Goal: Transaction & Acquisition: Purchase product/service

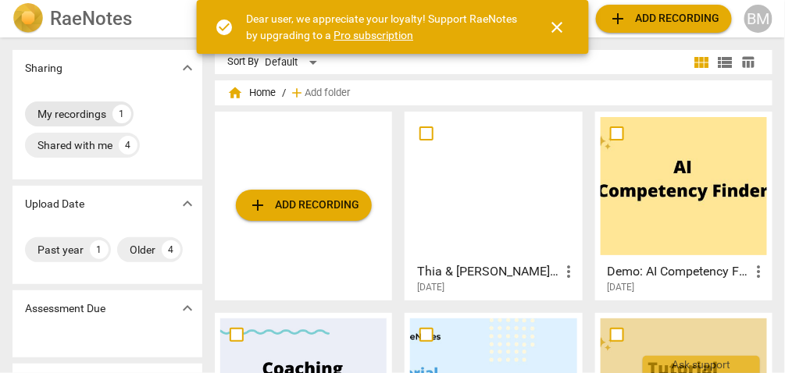
click at [76, 112] on div "My recordings" at bounding box center [71, 114] width 69 height 16
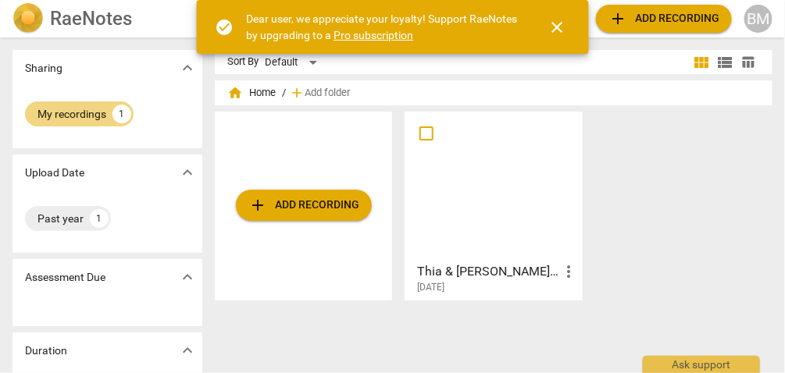
click at [561, 25] on span "close" at bounding box center [557, 27] width 19 height 19
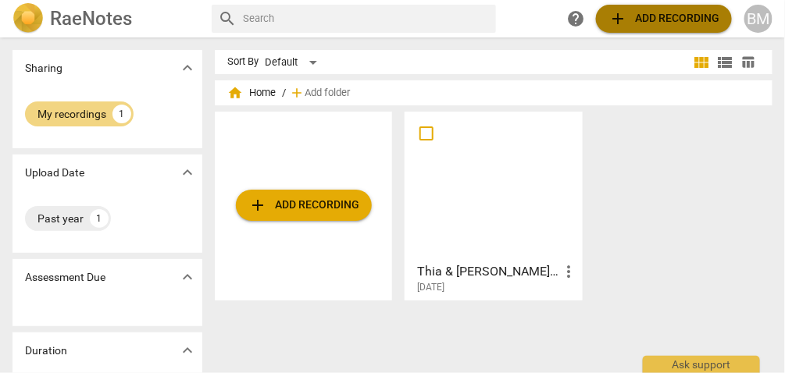
click at [671, 14] on span "add Add recording" at bounding box center [663, 18] width 111 height 19
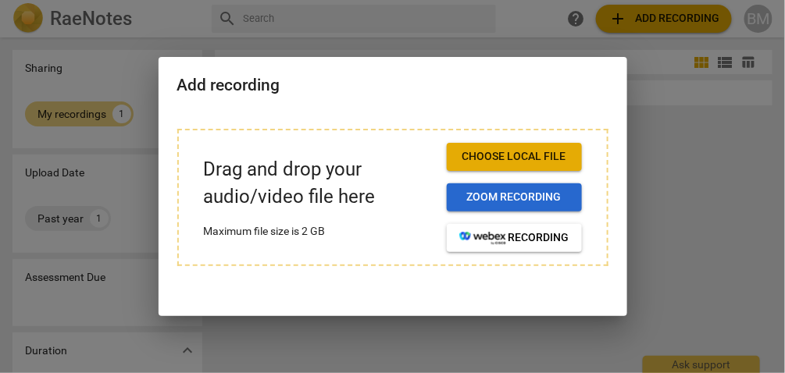
click at [519, 193] on span "Zoom recording" at bounding box center [514, 198] width 110 height 16
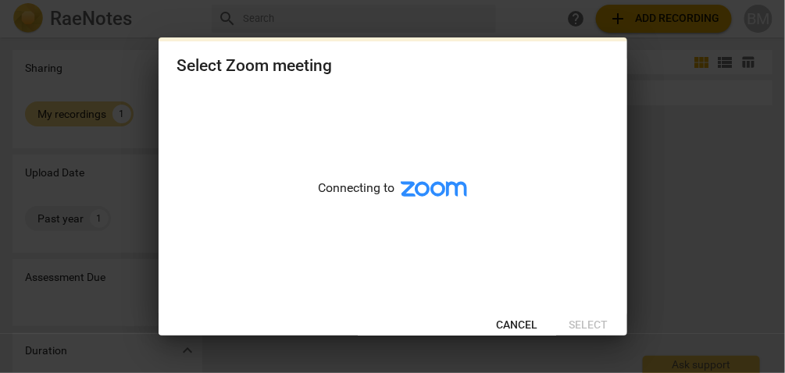
click at [519, 193] on div "Connecting to" at bounding box center [393, 198] width 469 height 214
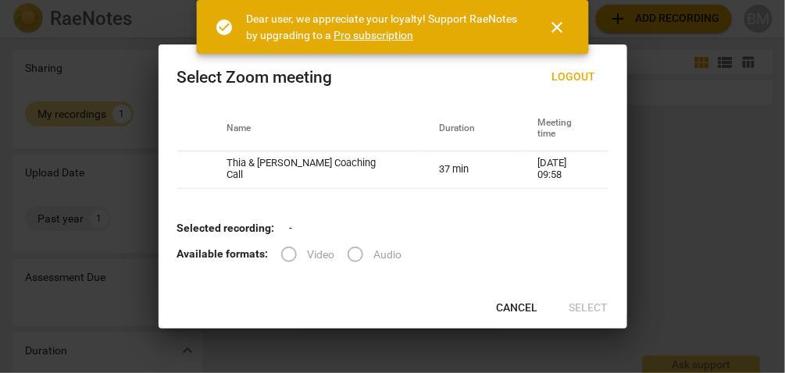
click at [354, 251] on label "Audio" at bounding box center [370, 254] width 66 height 37
click at [552, 23] on span "close" at bounding box center [557, 27] width 19 height 19
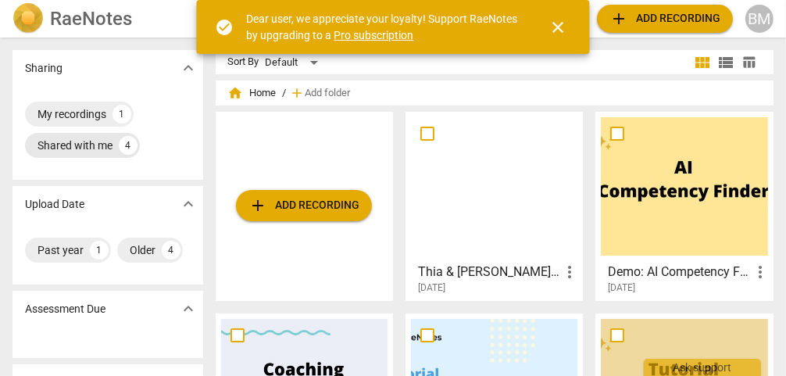
click at [81, 145] on div "Shared with me" at bounding box center [74, 145] width 75 height 16
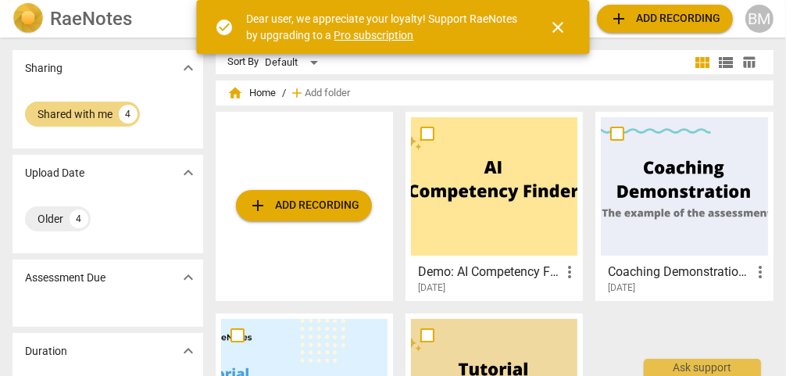
click at [556, 23] on span "close" at bounding box center [558, 27] width 19 height 19
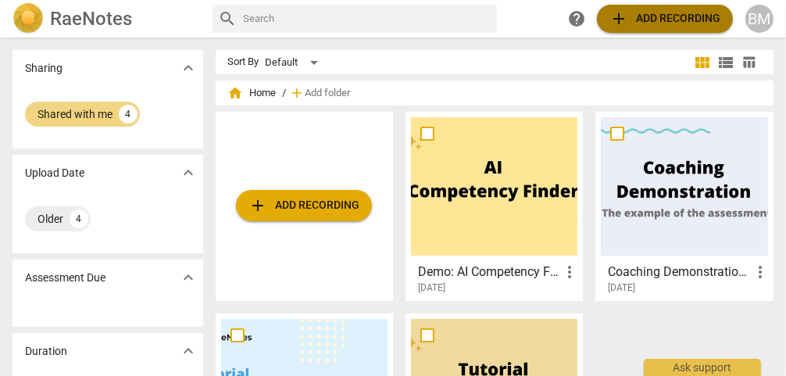
click at [652, 20] on span "add Add recording" at bounding box center [664, 18] width 111 height 19
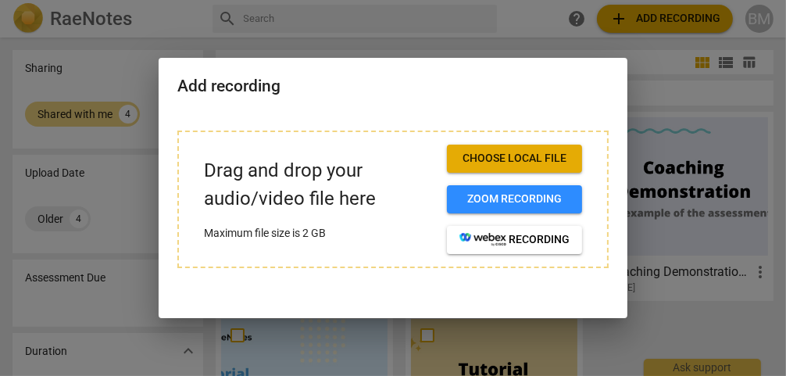
click at [531, 156] on span "Choose local file" at bounding box center [514, 159] width 110 height 16
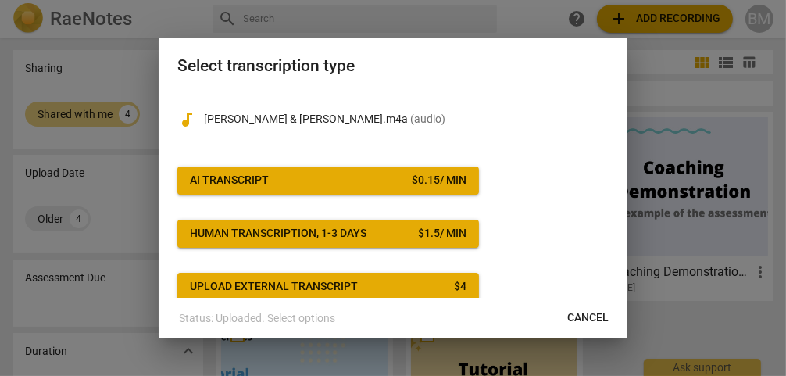
click at [343, 173] on span "AI Transcript $ 0.15 / min" at bounding box center [328, 181] width 276 height 16
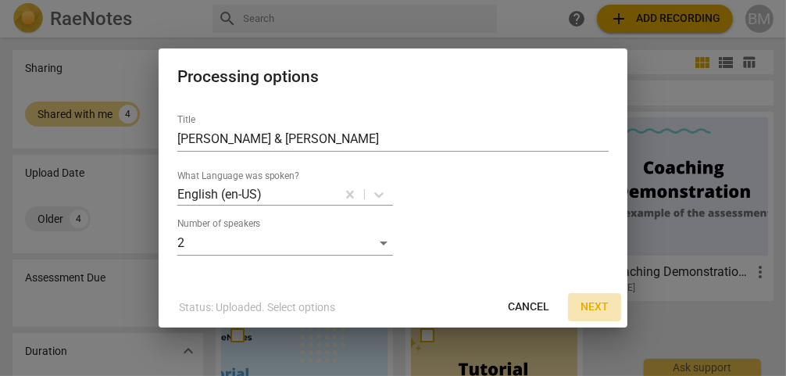
click at [590, 303] on span "Next" at bounding box center [594, 307] width 28 height 16
click at [590, 303] on div at bounding box center [393, 188] width 786 height 376
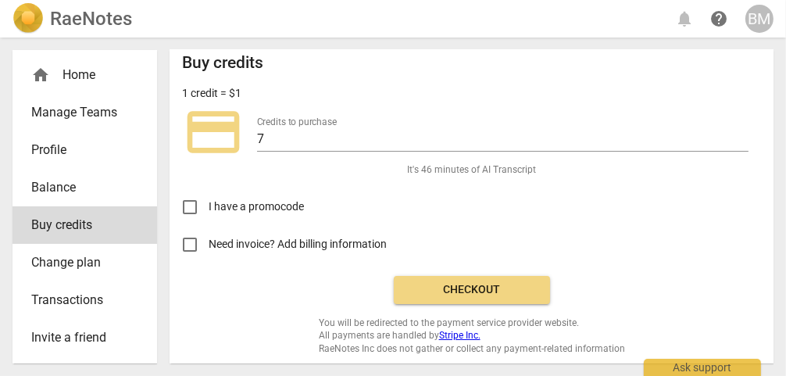
scroll to position [12, 0]
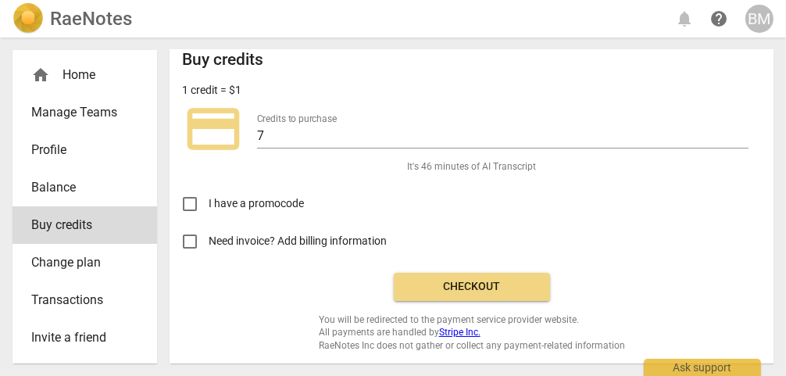
click at [187, 237] on input "Need invoice? Add billing information" at bounding box center [189, 241] width 37 height 37
checkbox input "true"
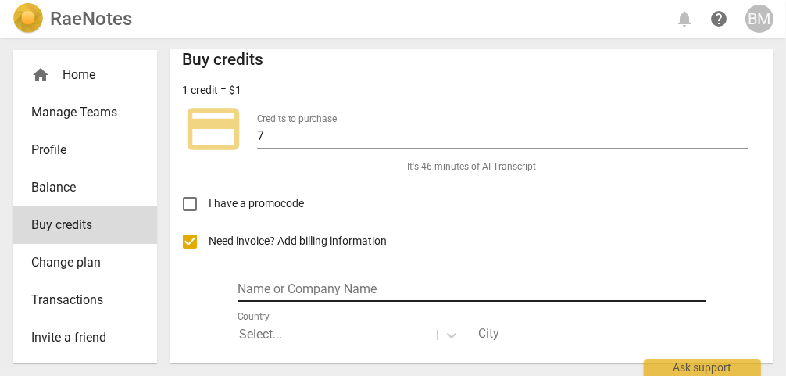
click at [267, 281] on input "text" at bounding box center [471, 290] width 469 height 23
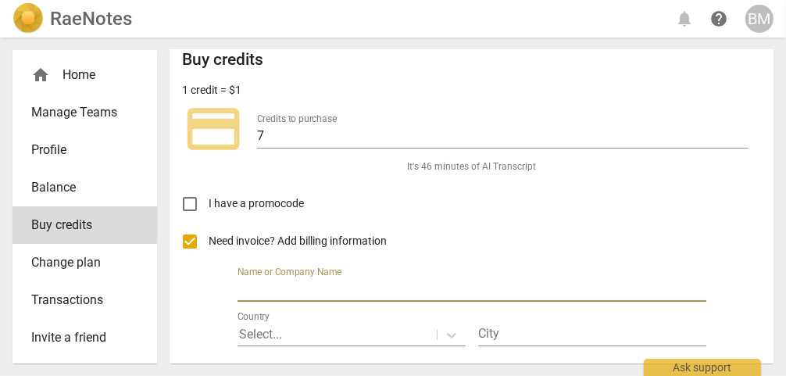
type input "Bradley Meekin"
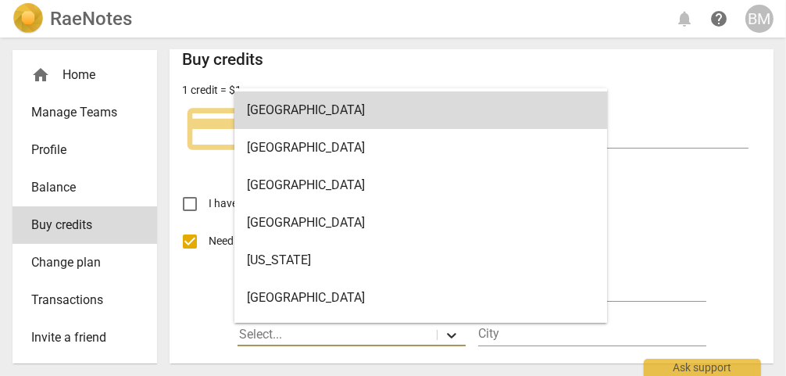
click at [447, 329] on icon at bounding box center [452, 335] width 16 height 16
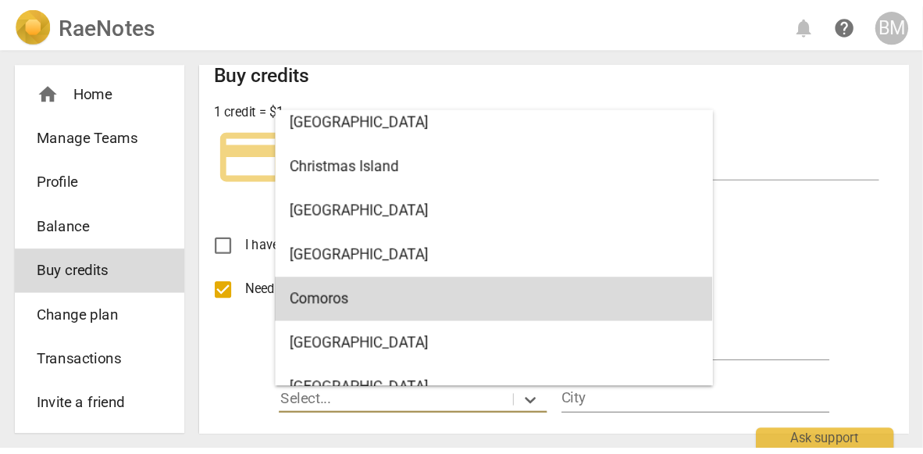
scroll to position [1397, 0]
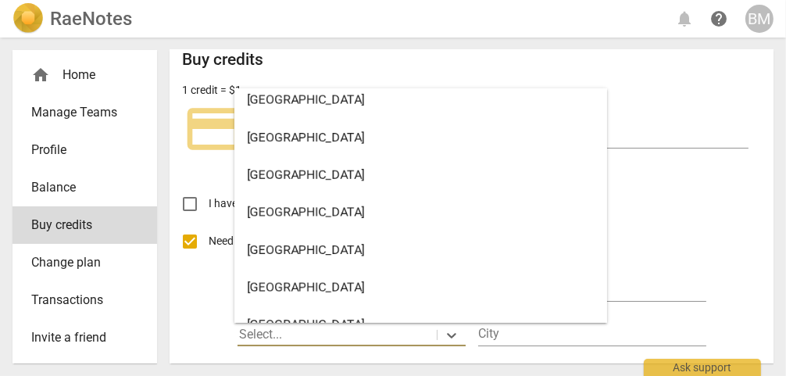
click at [294, 218] on div "Canada" at bounding box center [420, 212] width 372 height 37
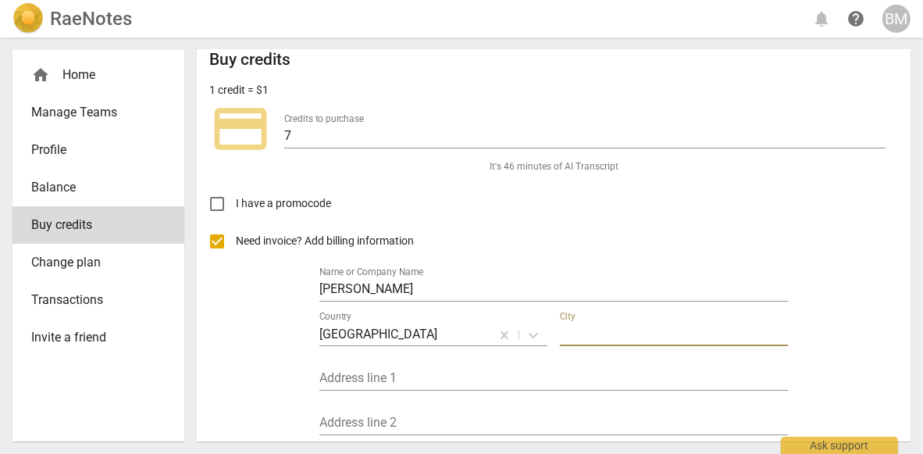
click at [575, 329] on input "text" at bounding box center [674, 334] width 228 height 23
type input "Pickering"
type input "1754 Autumn Crescent"
type input "Ontario"
type input "L1V 6X2"
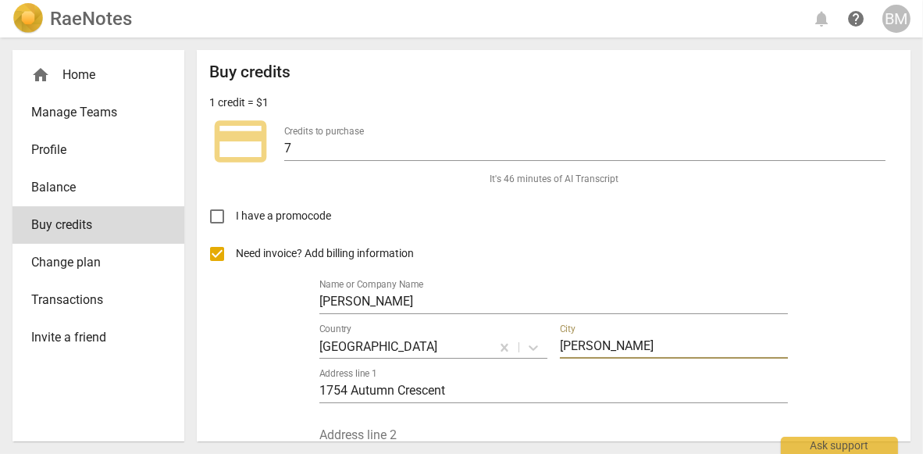
scroll to position [214, 0]
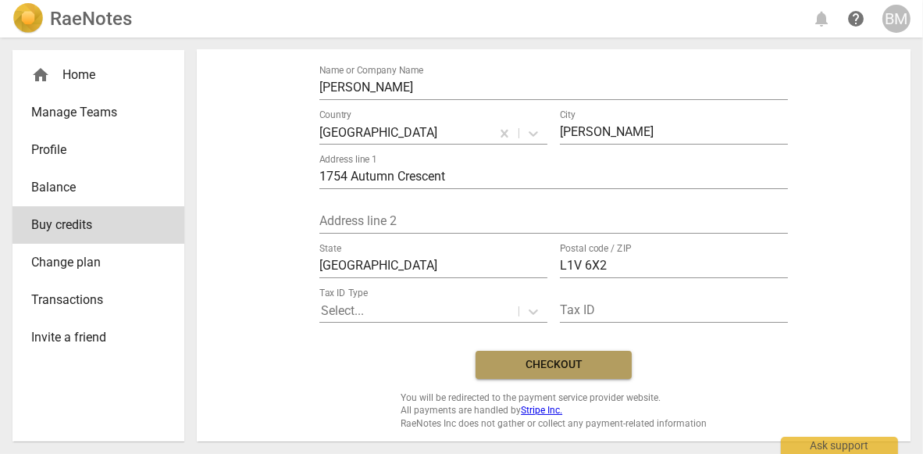
click at [543, 359] on span "Checkout" at bounding box center [553, 365] width 131 height 16
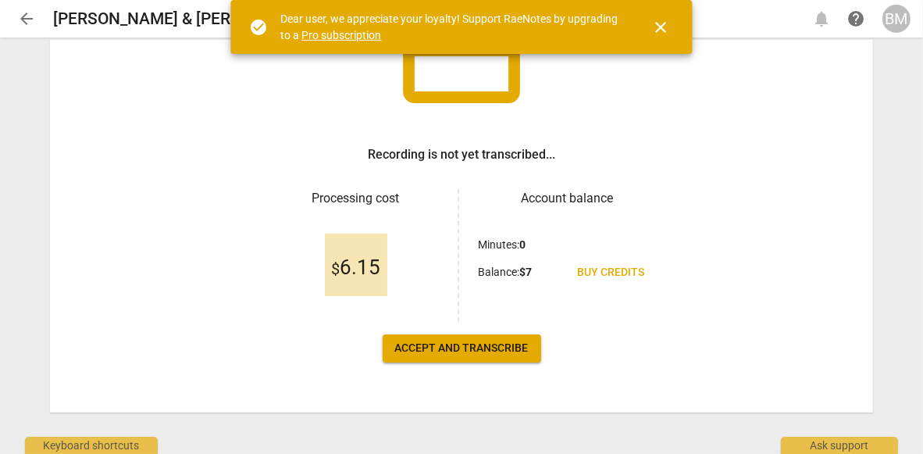
scroll to position [162, 0]
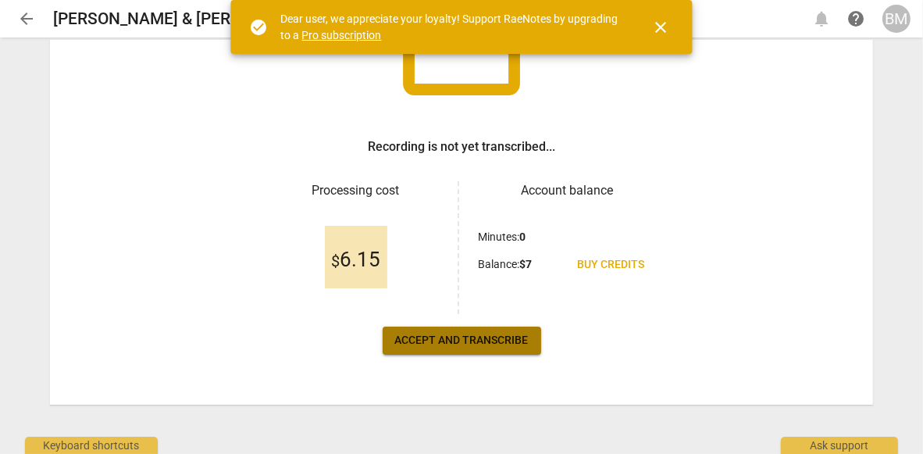
click at [483, 337] on span "Accept and transcribe" at bounding box center [462, 341] width 134 height 16
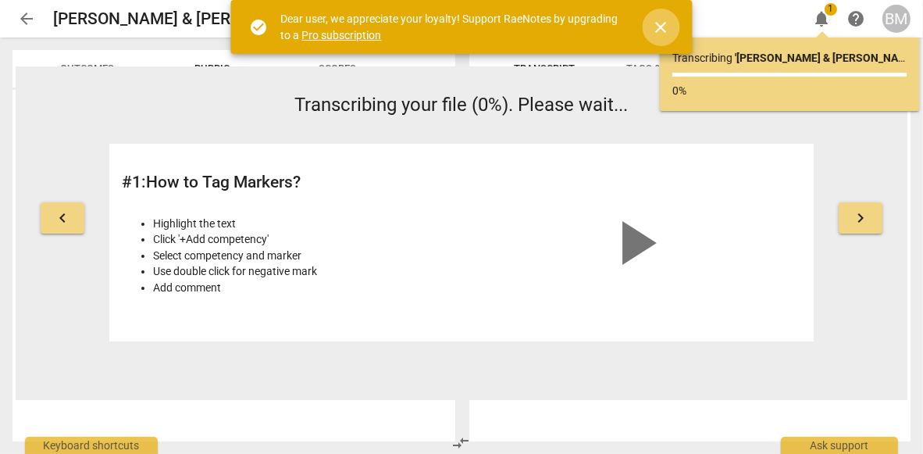
click at [663, 21] on span "close" at bounding box center [661, 27] width 19 height 19
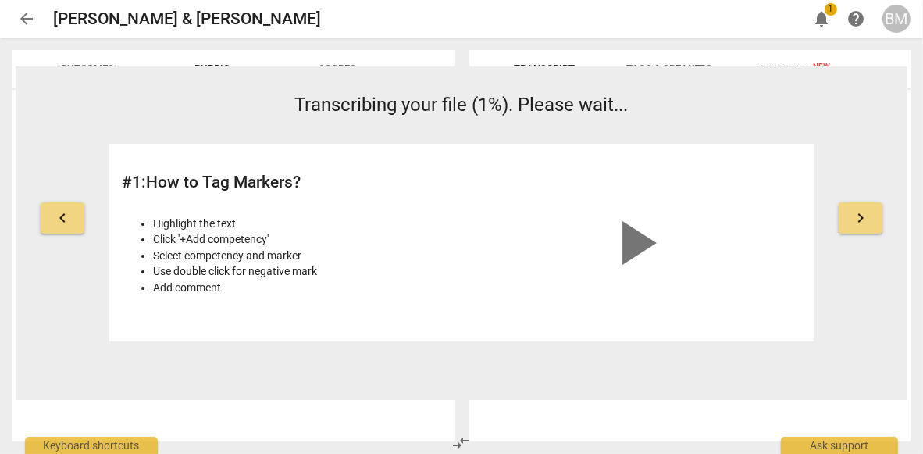
click at [62, 216] on span "keyboard_arrow_left" at bounding box center [62, 218] width 19 height 19
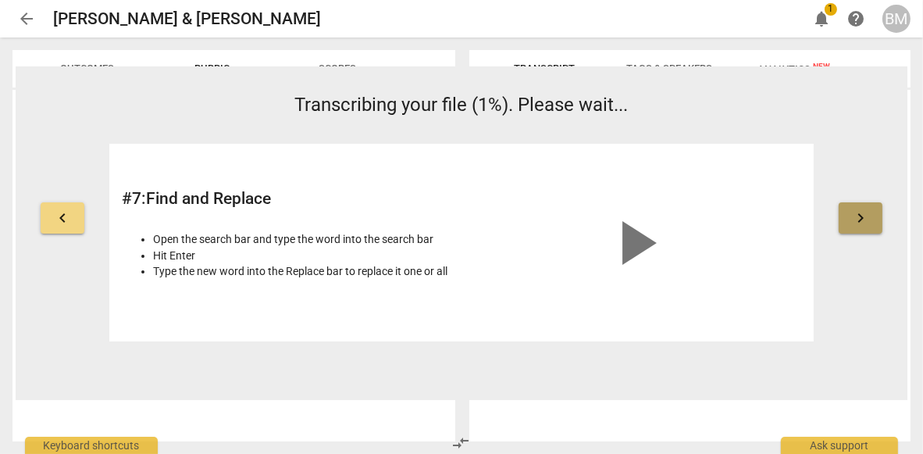
click at [860, 212] on span "keyboard_arrow_right" at bounding box center [860, 218] width 19 height 19
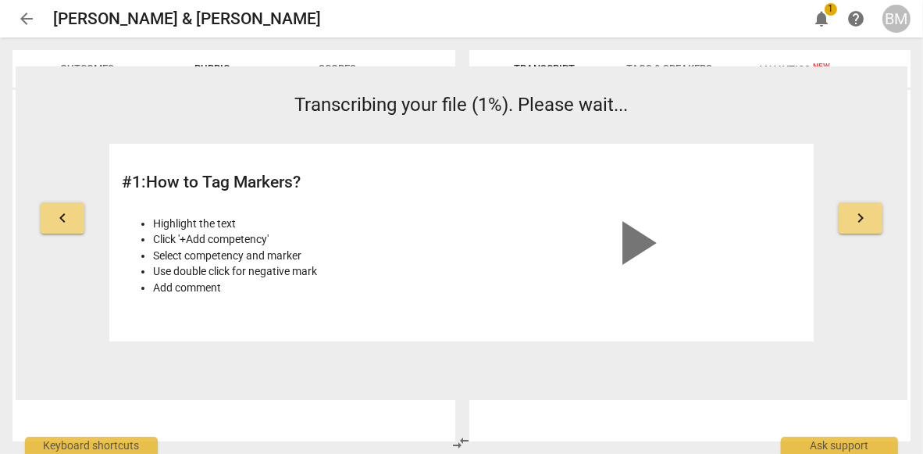
click at [862, 214] on span "keyboard_arrow_right" at bounding box center [860, 218] width 19 height 19
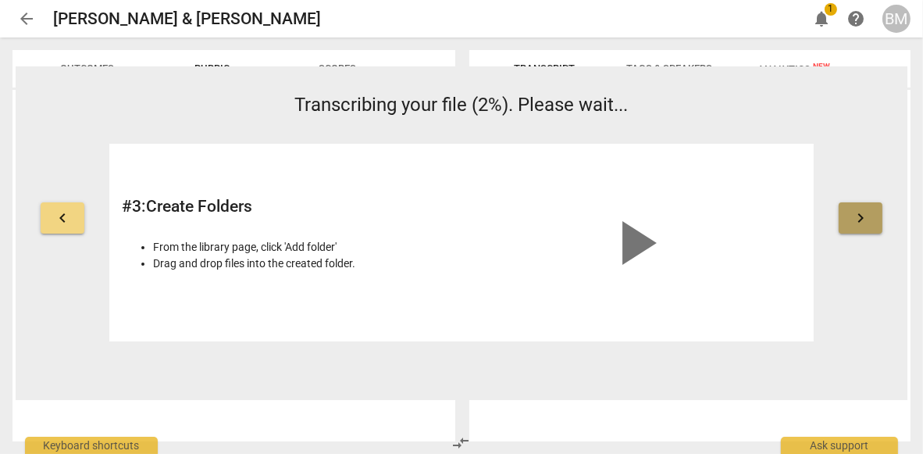
click at [862, 214] on span "keyboard_arrow_right" at bounding box center [860, 218] width 19 height 19
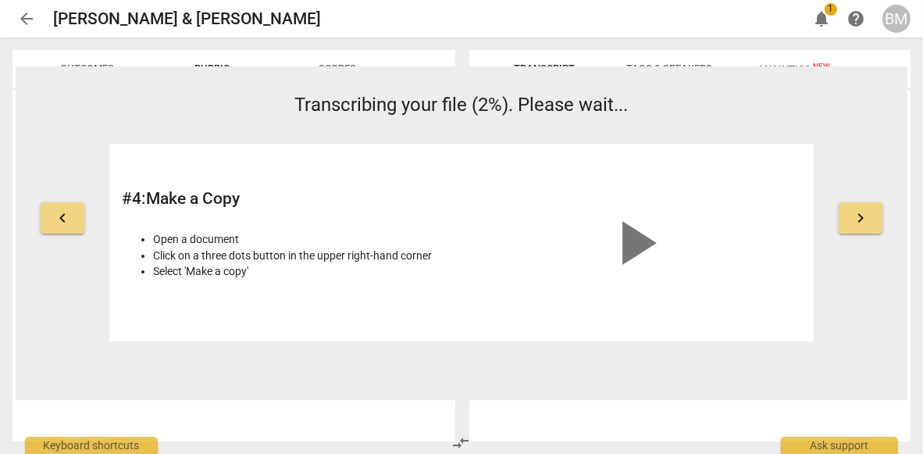
click at [862, 214] on span "keyboard_arrow_right" at bounding box center [860, 218] width 19 height 19
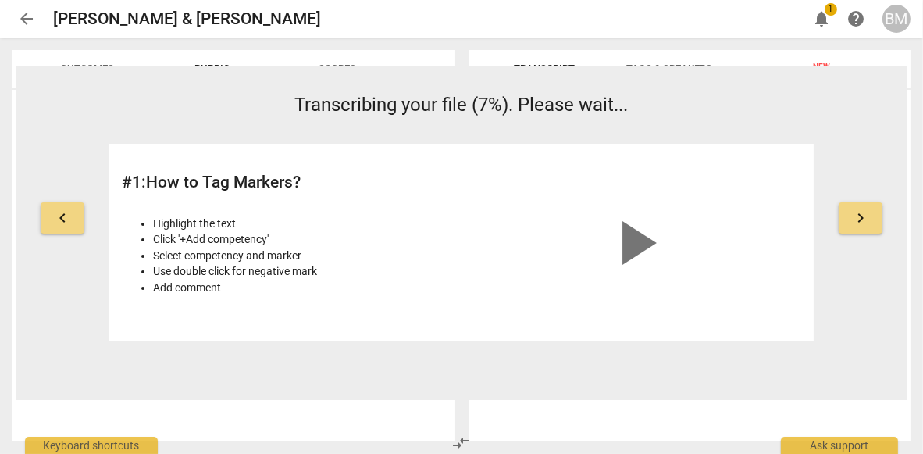
click at [860, 216] on span "keyboard_arrow_right" at bounding box center [860, 218] width 19 height 19
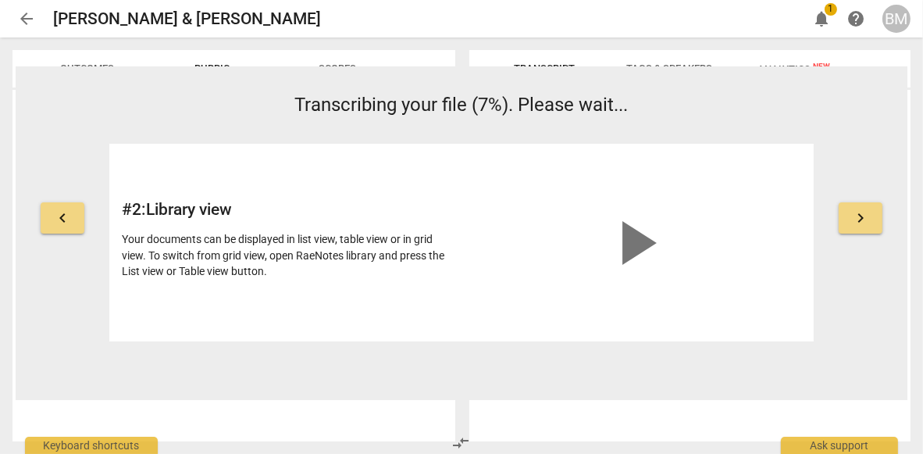
click at [860, 216] on span "keyboard_arrow_right" at bounding box center [860, 218] width 19 height 19
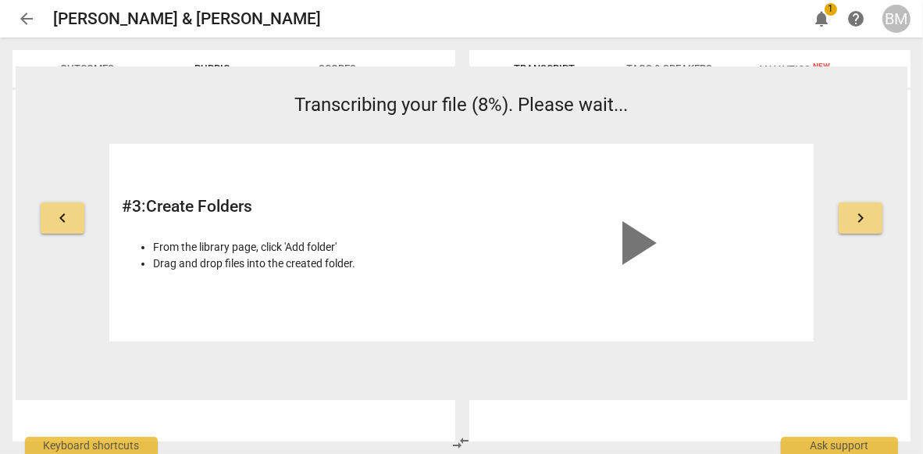
click at [860, 216] on span "keyboard_arrow_right" at bounding box center [860, 218] width 19 height 19
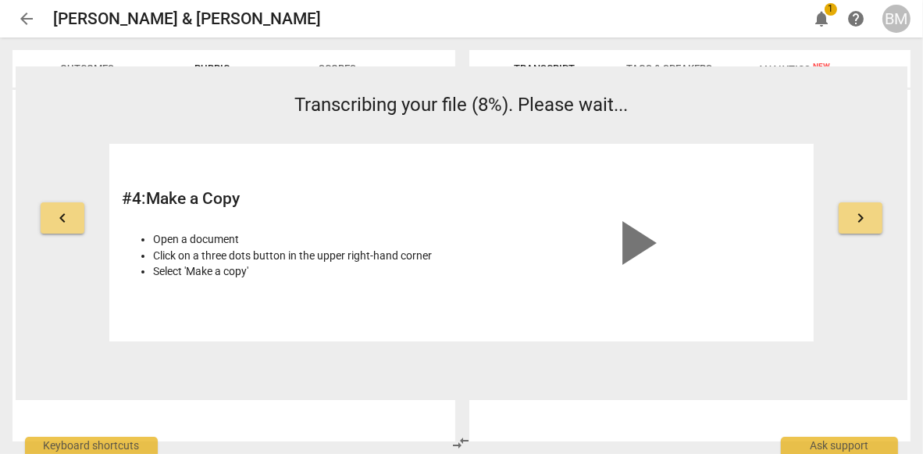
click at [860, 216] on span "keyboard_arrow_right" at bounding box center [860, 218] width 19 height 19
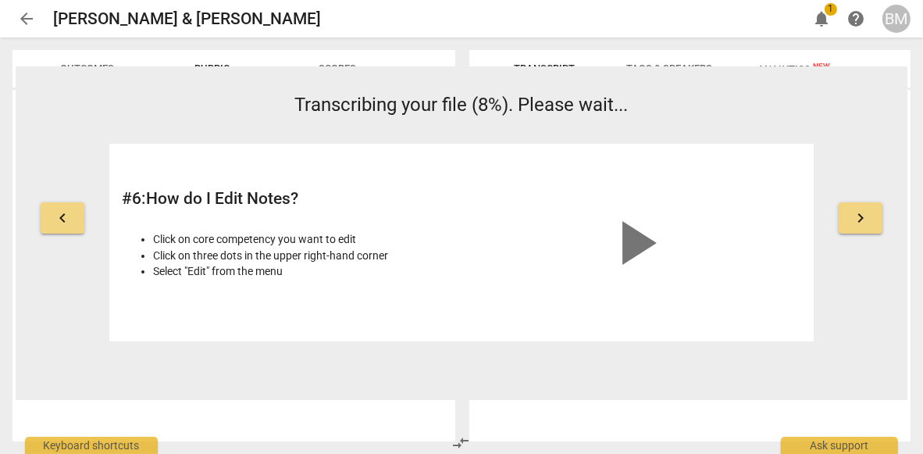
click at [860, 216] on span "keyboard_arrow_right" at bounding box center [860, 218] width 19 height 19
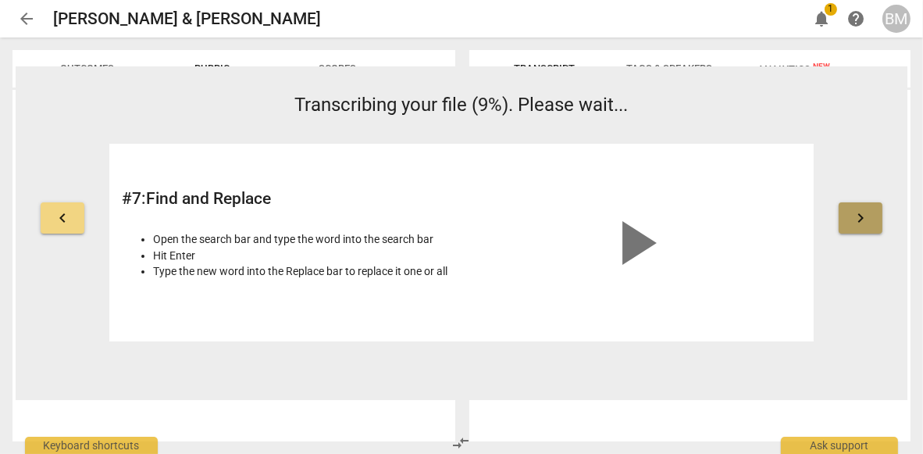
click at [860, 216] on span "keyboard_arrow_right" at bounding box center [860, 218] width 19 height 19
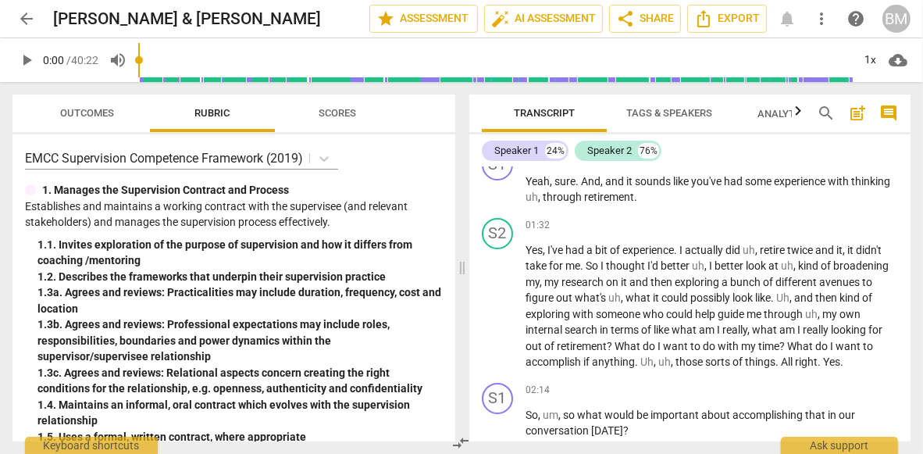
scroll to position [0, 0]
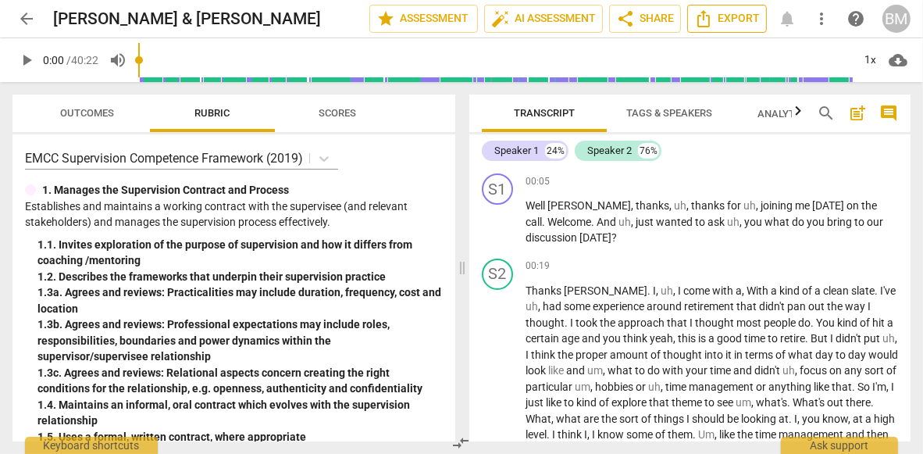
click at [715, 16] on span "Export" at bounding box center [727, 18] width 66 height 19
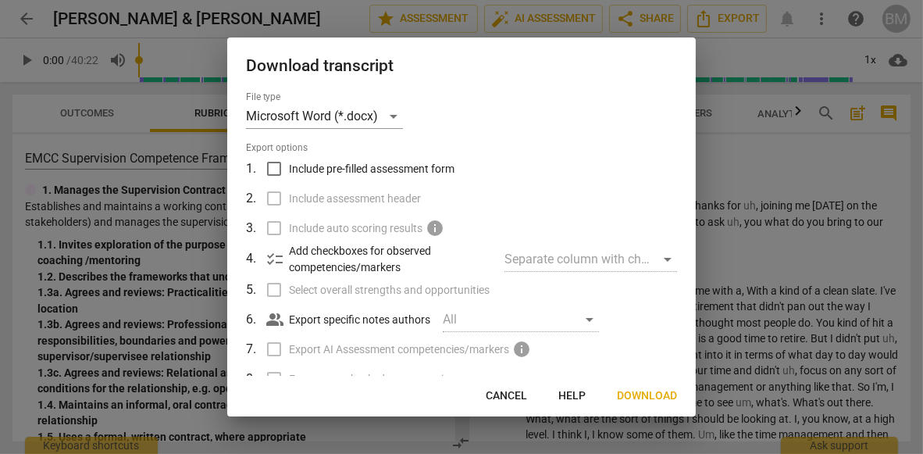
click at [637, 394] on span "Download" at bounding box center [647, 396] width 60 height 16
